Goal: Task Accomplishment & Management: Use online tool/utility

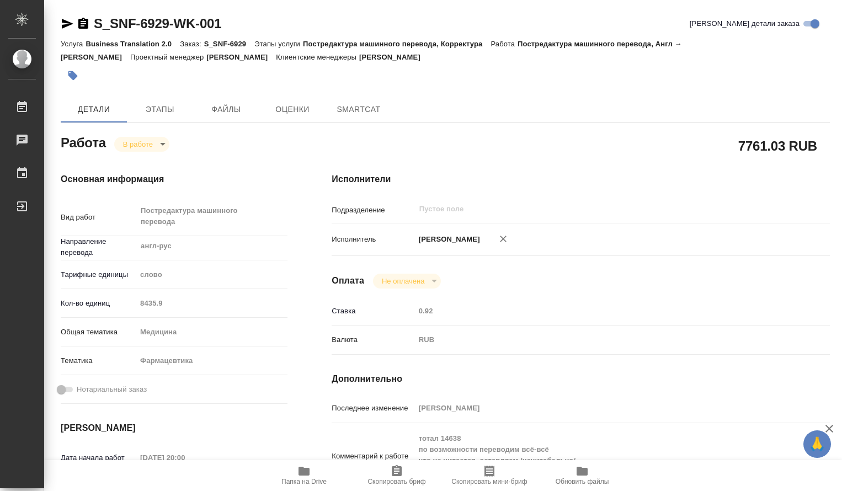
type textarea "x"
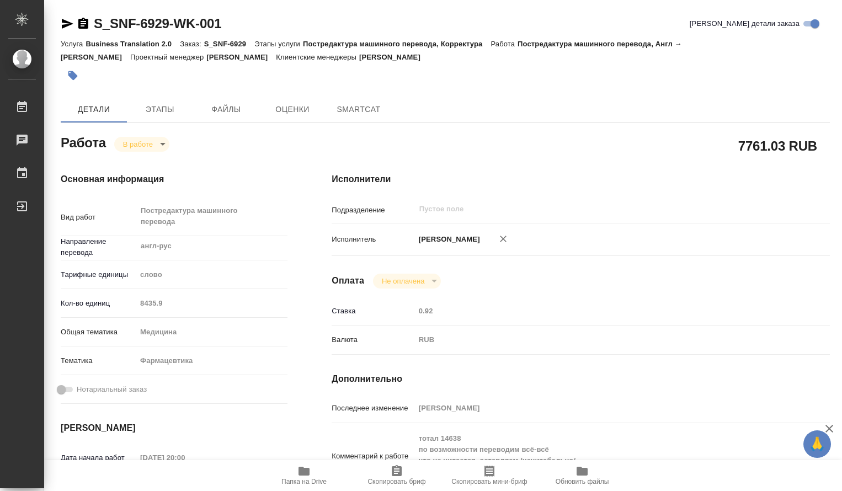
type textarea "x"
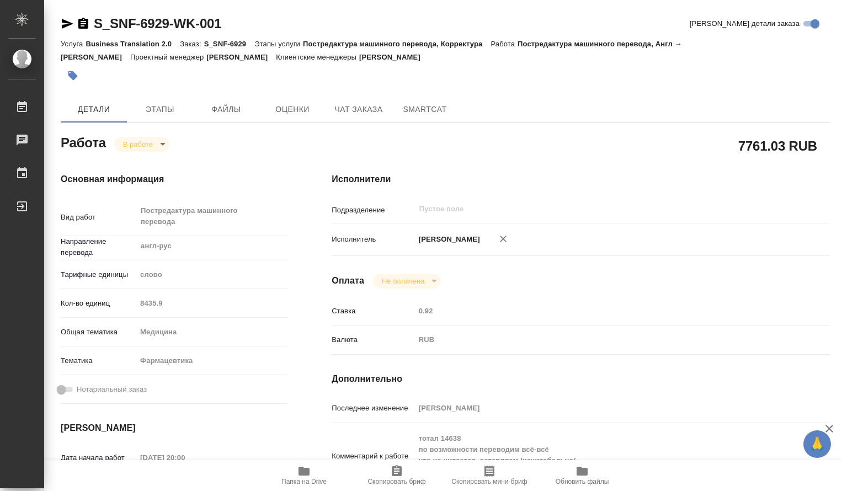
click at [307, 472] on icon "button" at bounding box center [303, 471] width 11 height 9
type textarea "x"
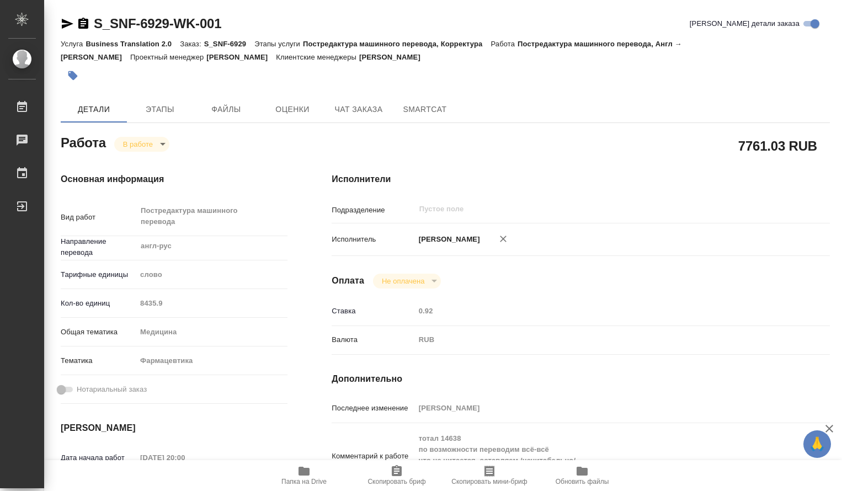
type textarea "x"
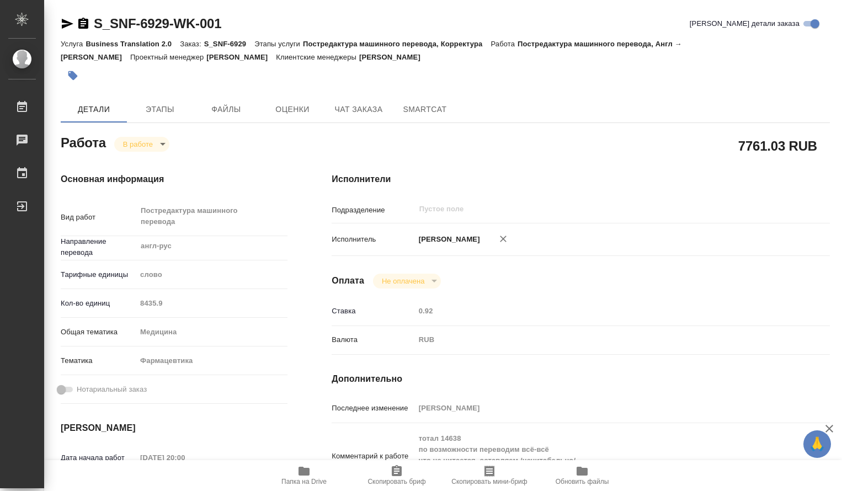
type textarea "x"
